Goal: Information Seeking & Learning: Check status

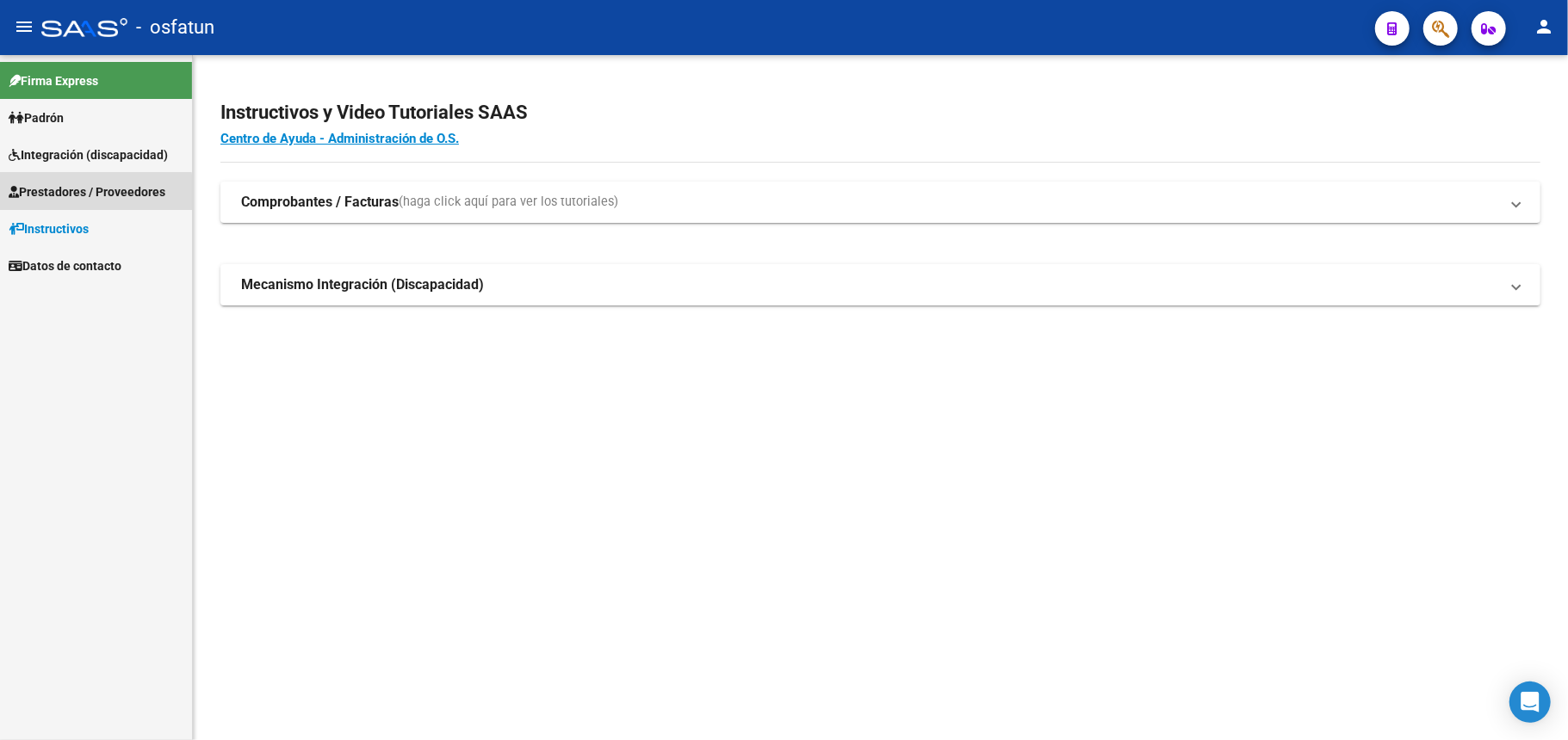
click at [40, 197] on span "Prestadores / Proveedores" at bounding box center [86, 192] width 157 height 19
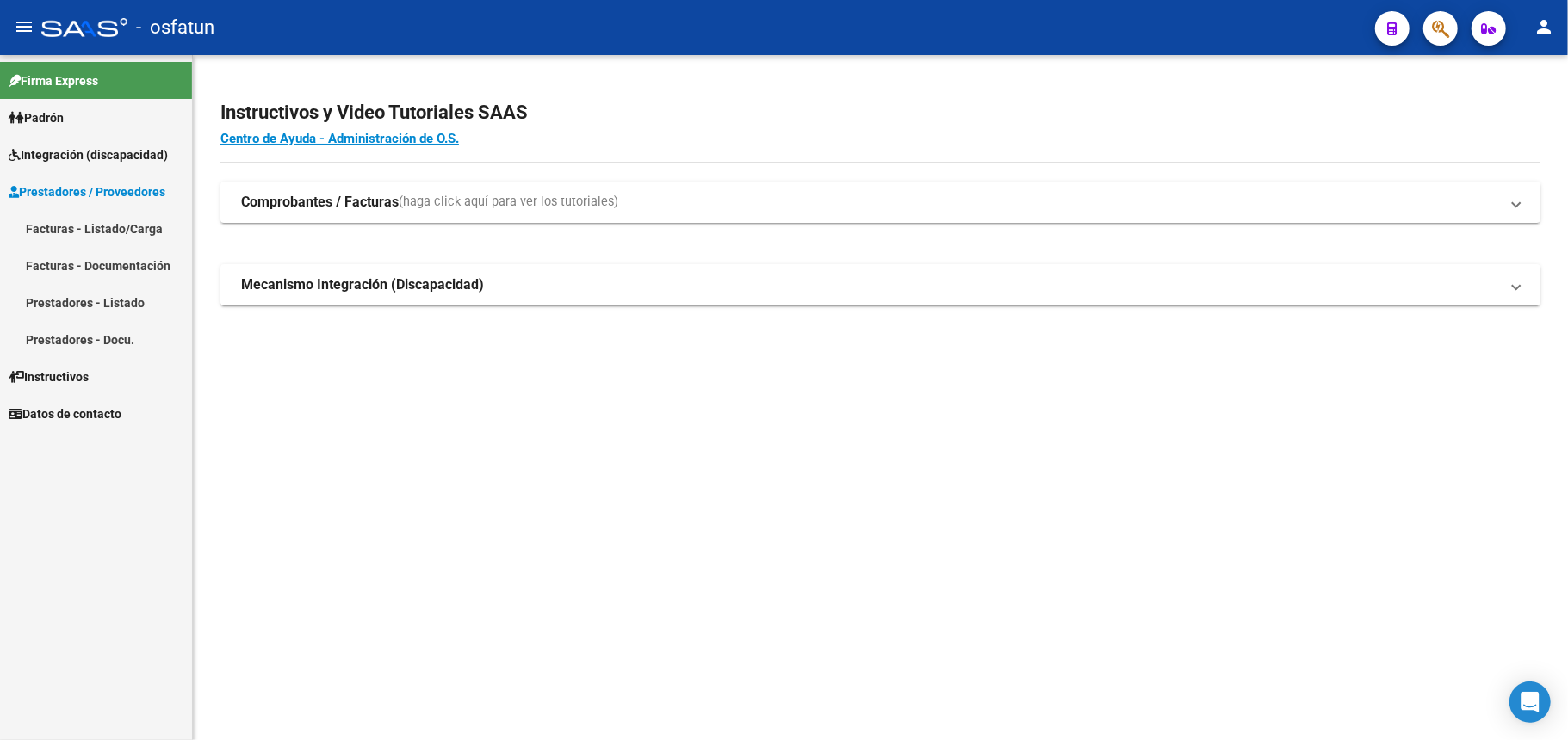
click at [66, 227] on link "Facturas - Listado/Carga" at bounding box center [96, 228] width 192 height 37
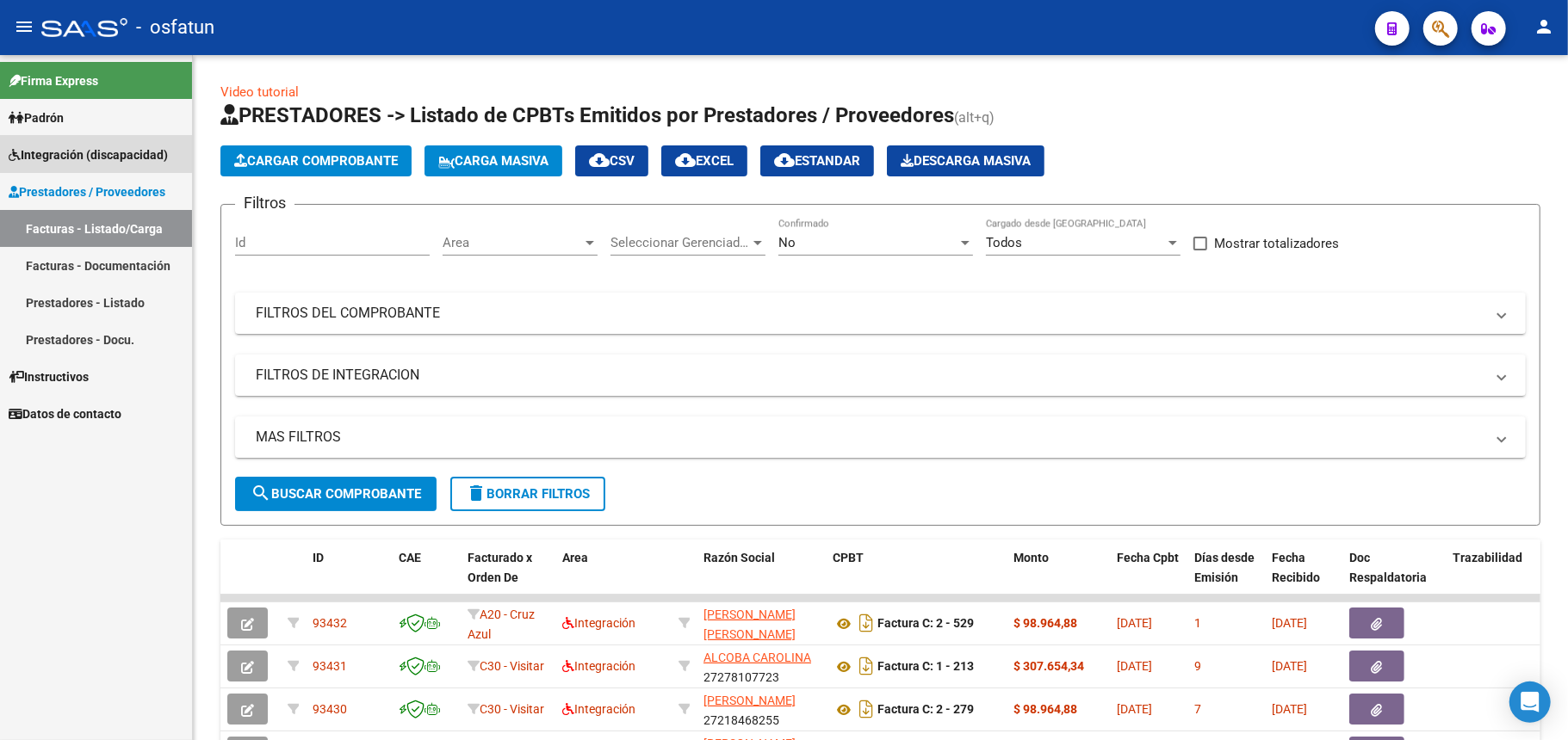
click at [74, 148] on span "Integración (discapacidad)" at bounding box center [88, 155] width 160 height 19
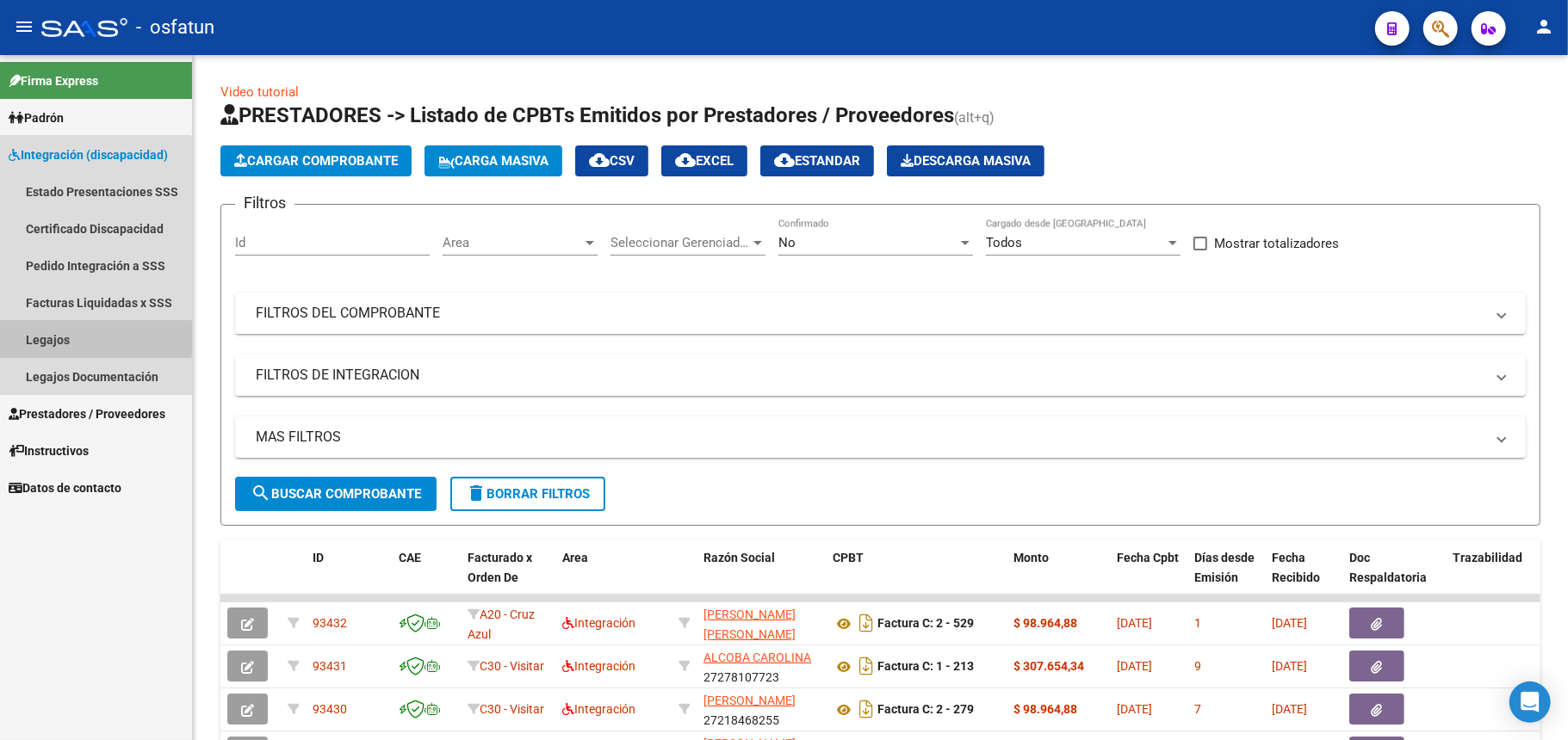
click at [53, 338] on link "Legajos" at bounding box center [96, 339] width 192 height 37
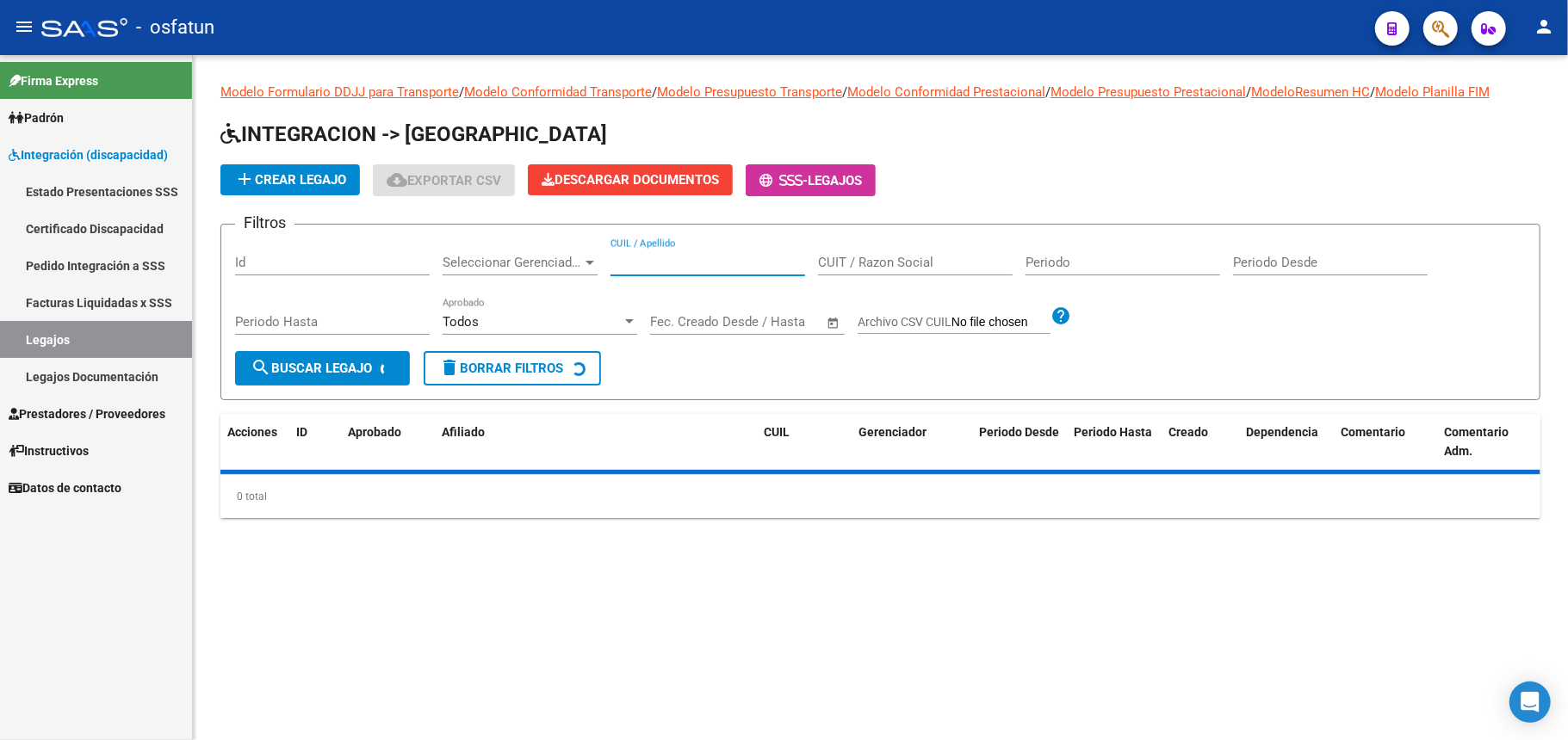
click at [672, 267] on input "CUIL / Apellido" at bounding box center [708, 262] width 195 height 16
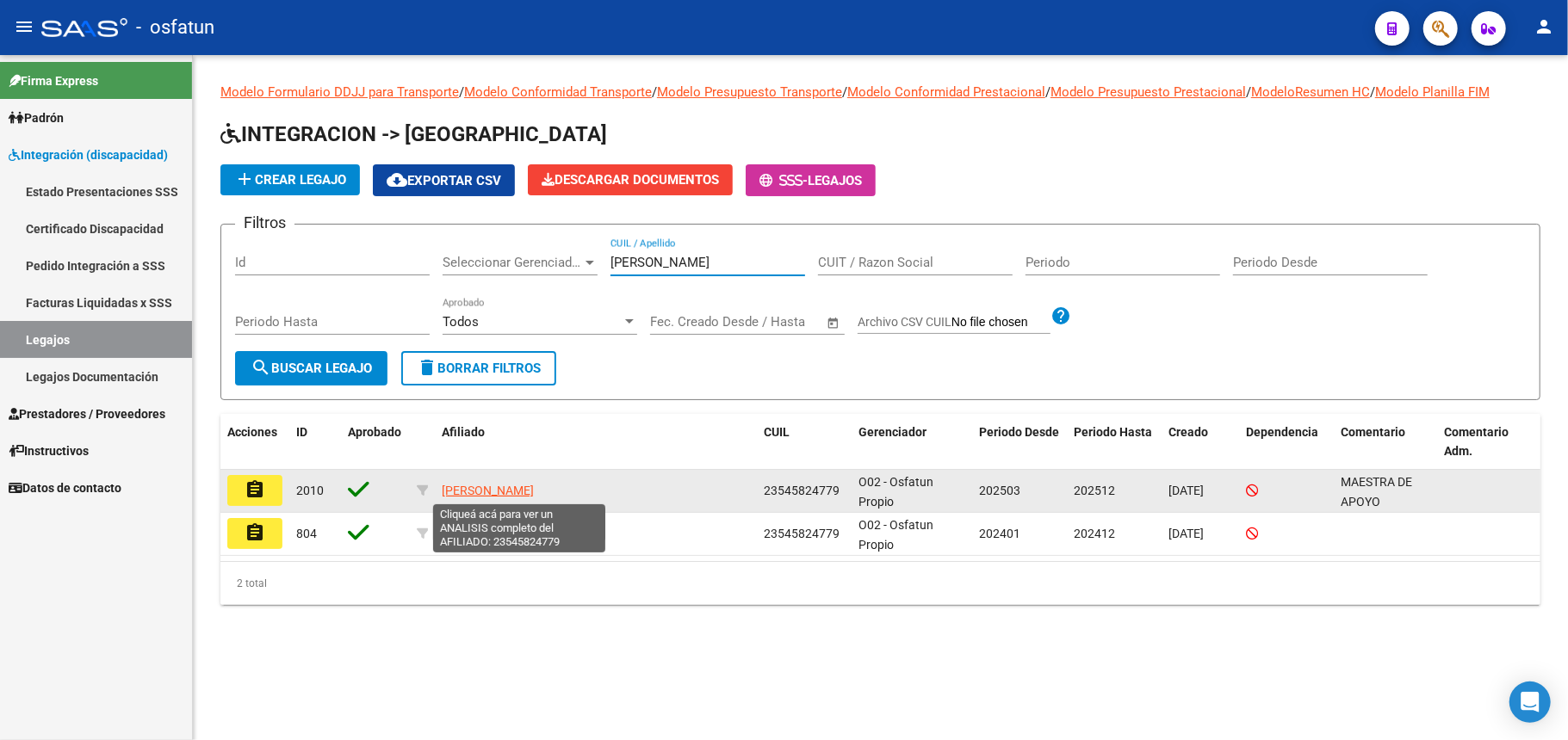
type input "[PERSON_NAME]"
click at [515, 489] on span "[PERSON_NAME]" at bounding box center [487, 491] width 92 height 14
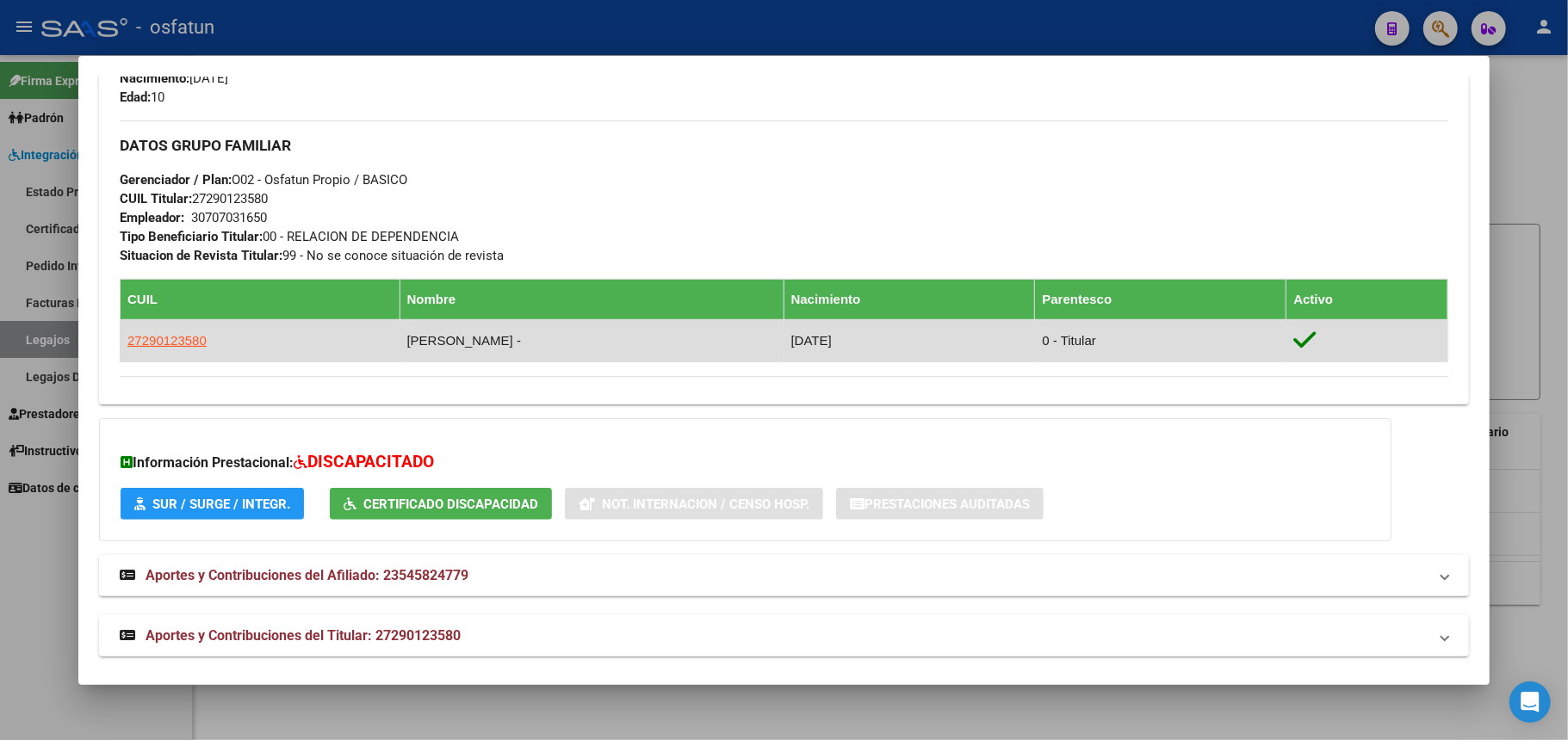
scroll to position [793, 0]
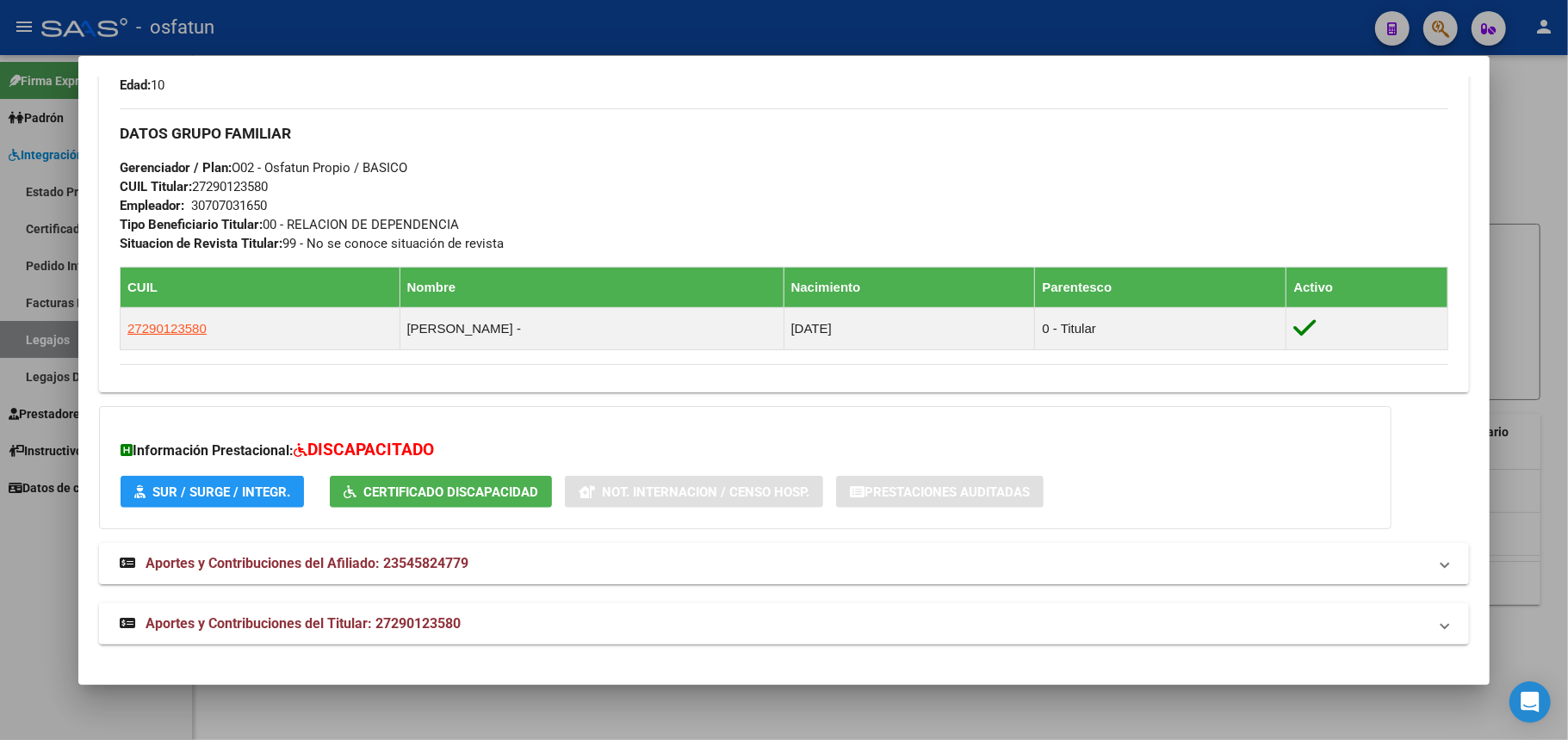
click at [204, 496] on span "SUR / SURGE / INTEGR." at bounding box center [221, 491] width 137 height 16
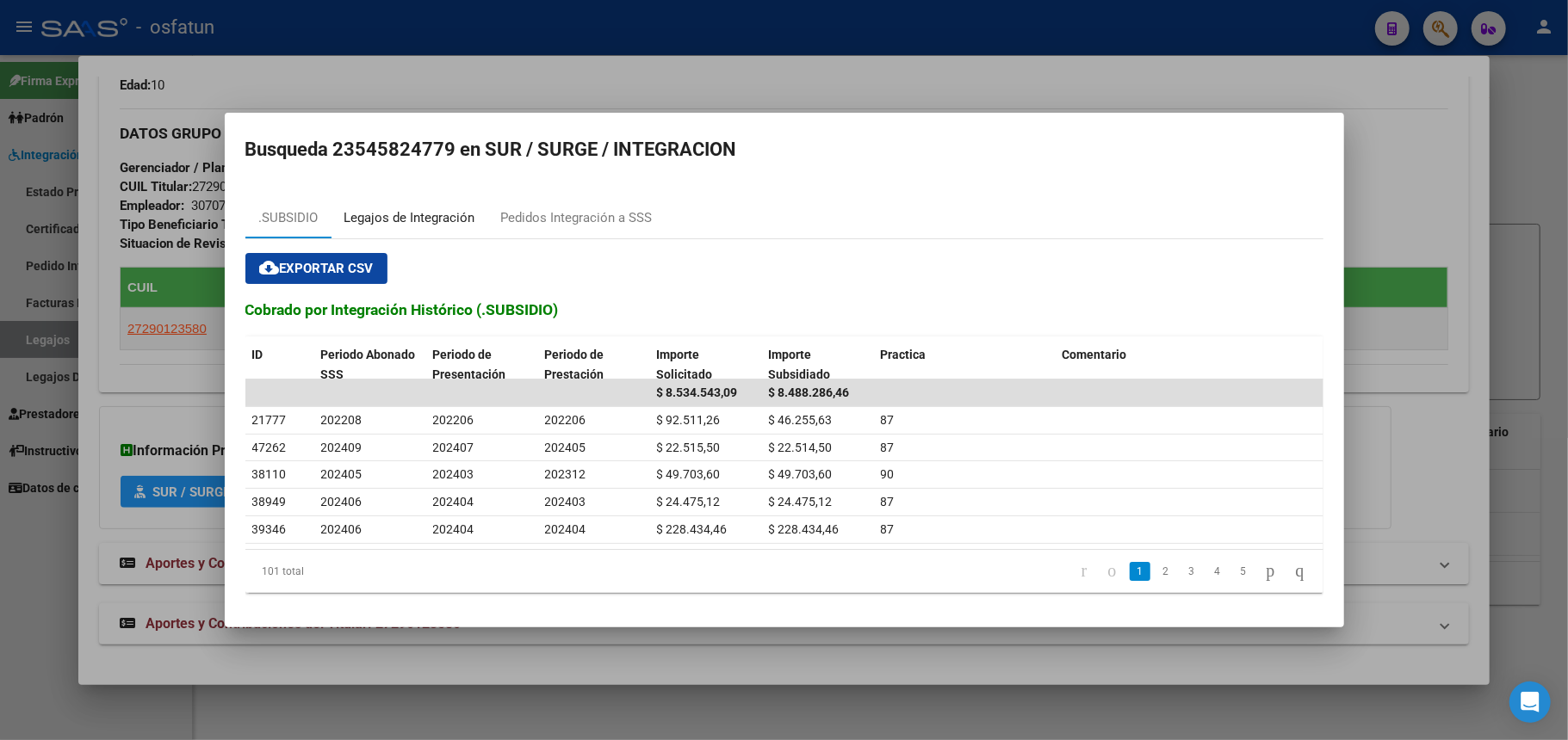
click at [446, 213] on div "Legajos de Integración" at bounding box center [409, 218] width 131 height 19
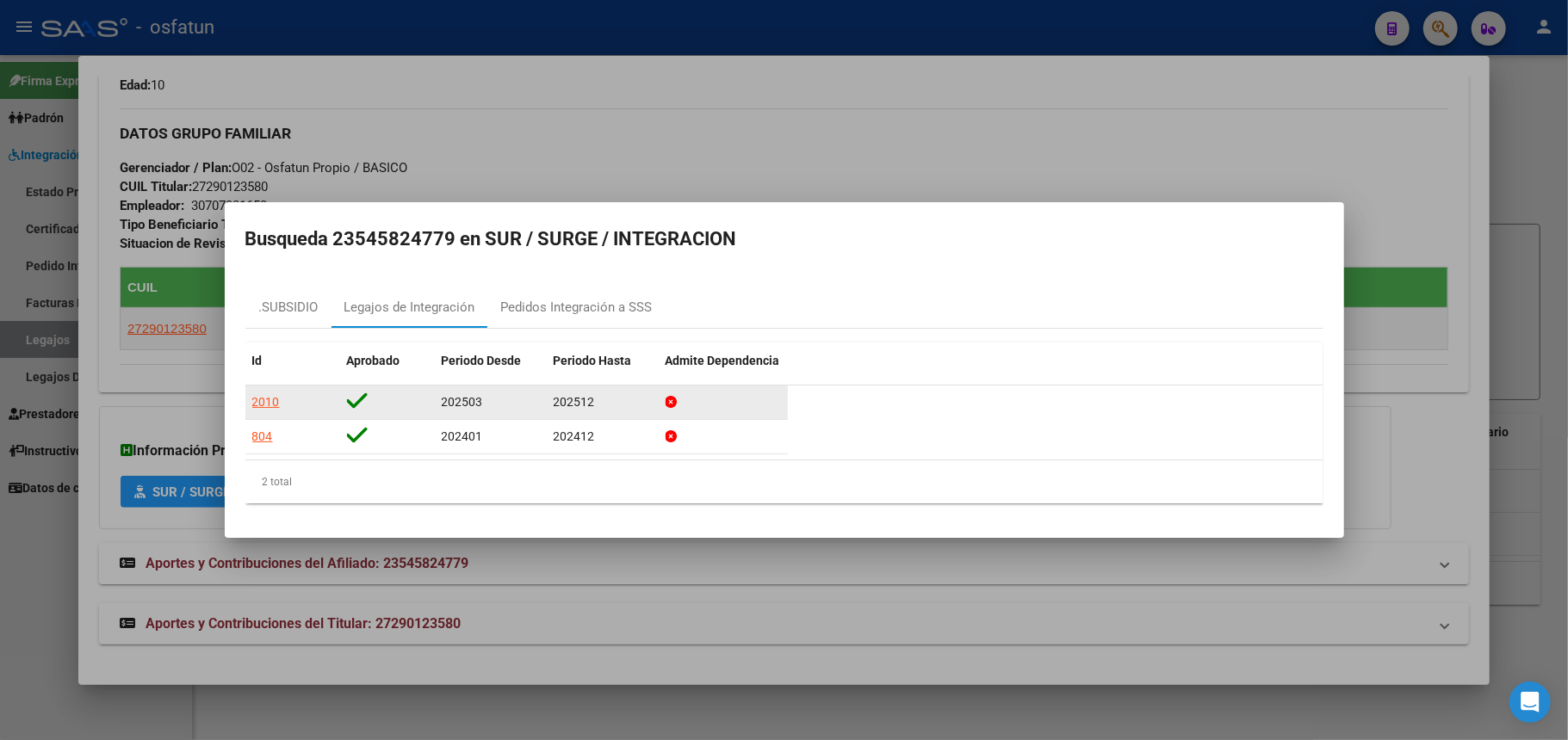
click at [260, 401] on div "2010" at bounding box center [266, 402] width 28 height 19
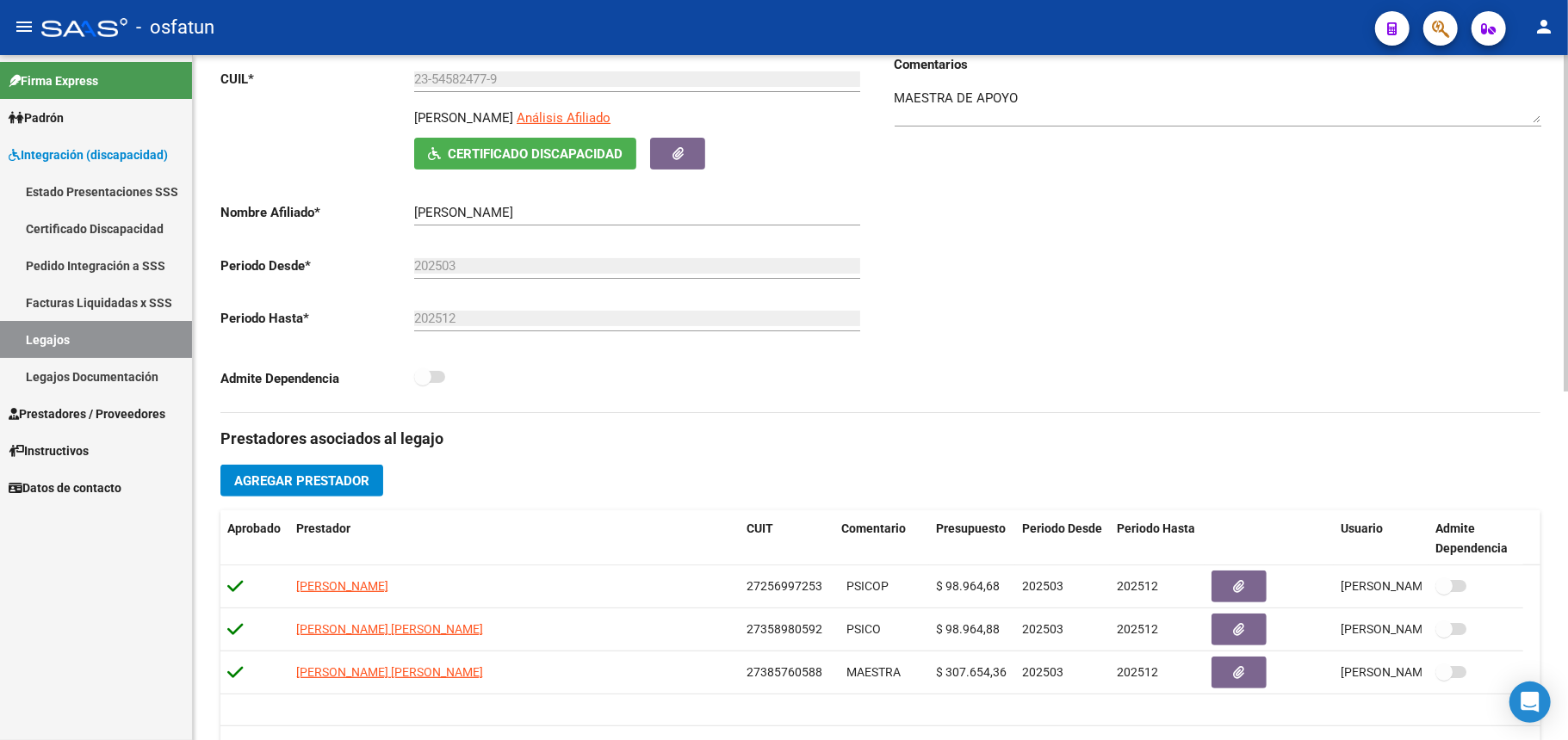
scroll to position [459, 0]
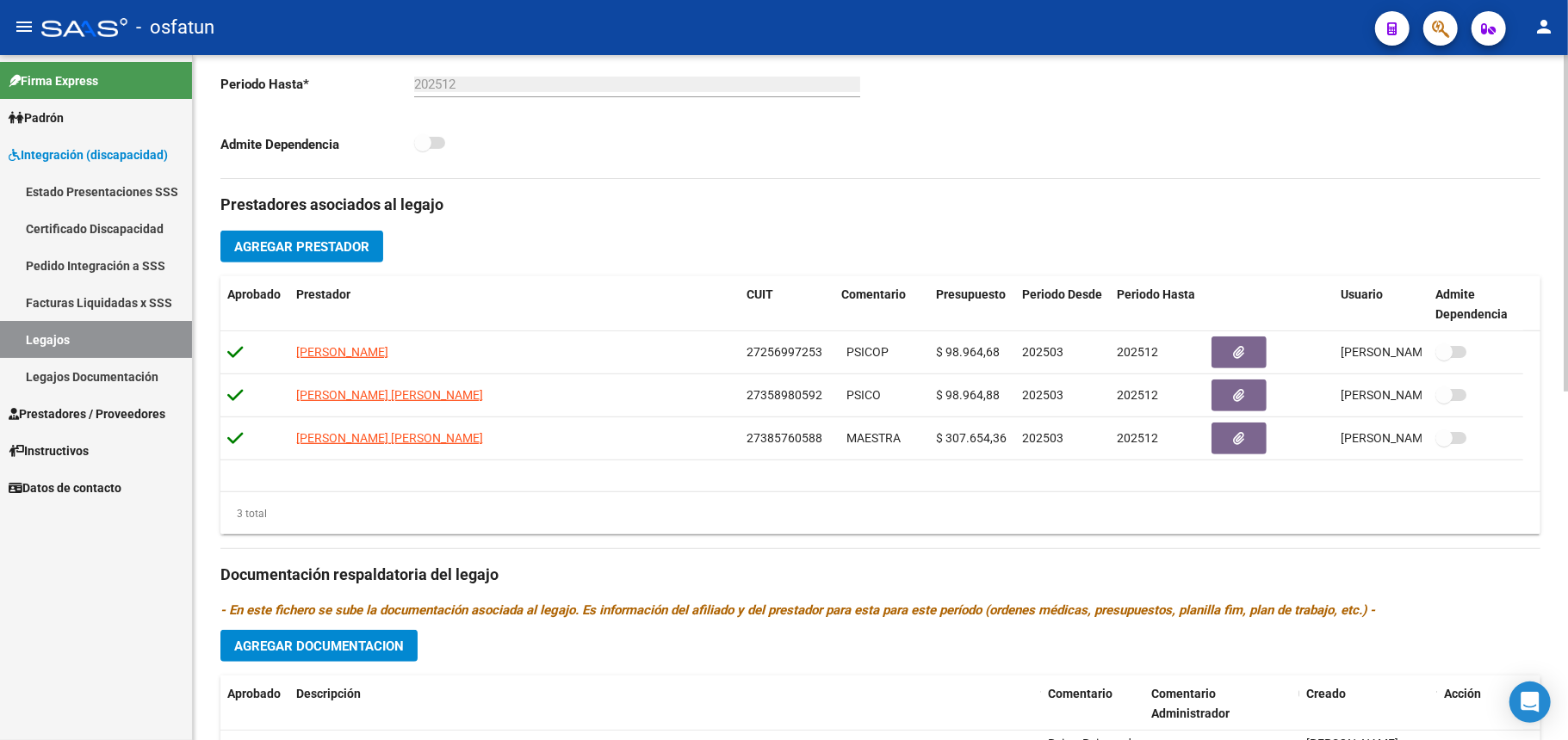
click at [979, 135] on div "Comentarios" at bounding box center [1211, -1] width 661 height 357
